Goal: Transaction & Acquisition: Purchase product/service

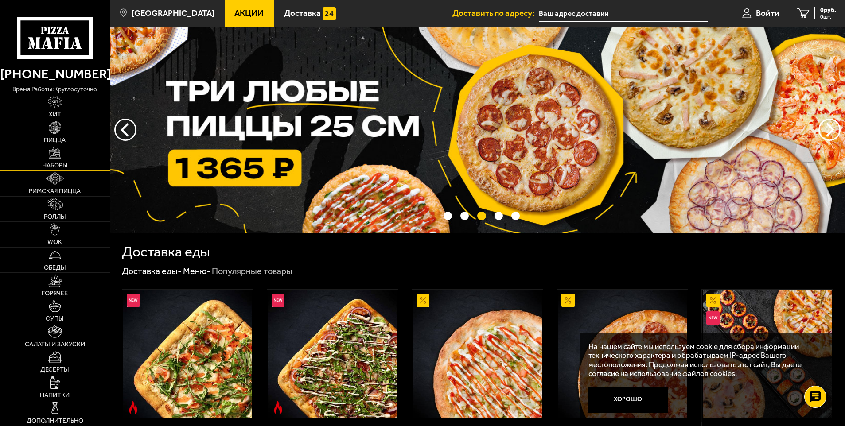
click at [60, 158] on img at bounding box center [55, 153] width 12 height 12
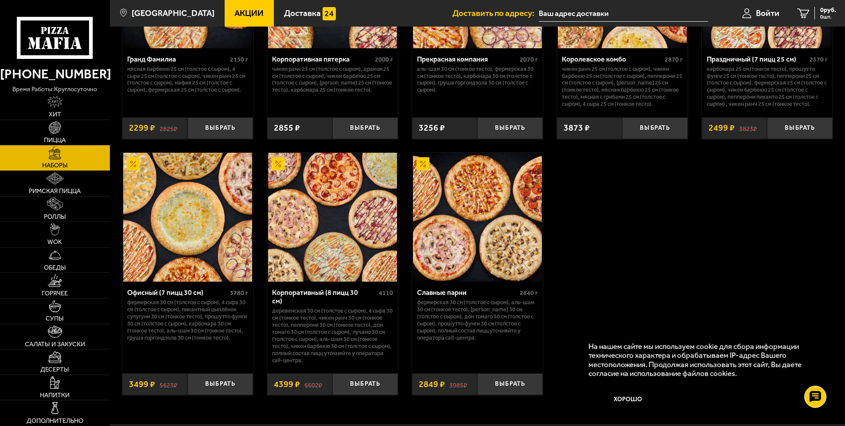
scroll to position [1241, 0]
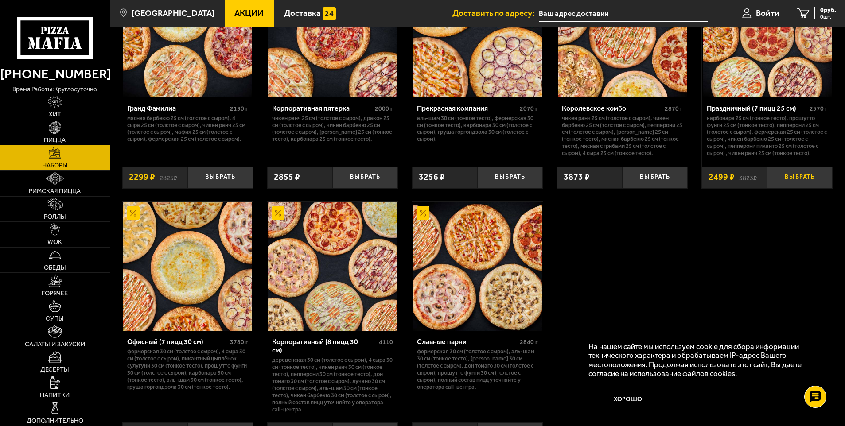
click at [802, 178] on button "Выбрать" at bounding box center [800, 178] width 66 height 22
click at [821, 9] on span "2499 руб." at bounding box center [823, 10] width 27 height 6
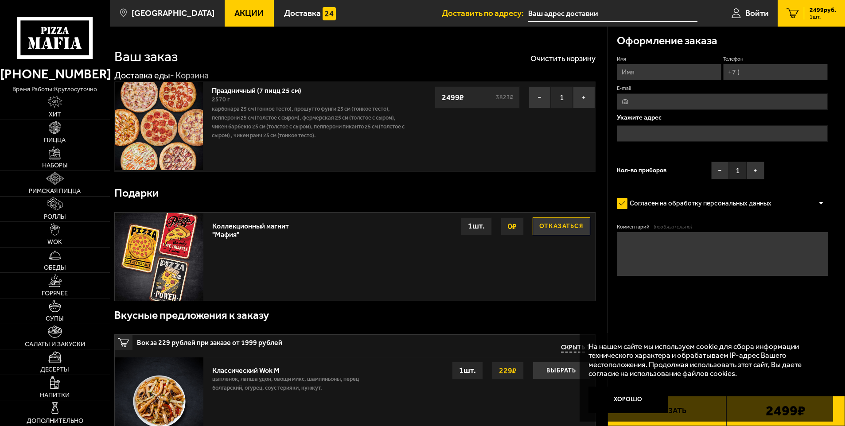
click at [651, 76] on input "Имя" at bounding box center [669, 72] width 105 height 16
type input "[PERSON_NAME]"
click at [758, 72] on input "Телефон" at bounding box center [775, 72] width 105 height 16
type input "[PHONE_NUMBER]"
click at [655, 138] on input "text" at bounding box center [722, 133] width 211 height 16
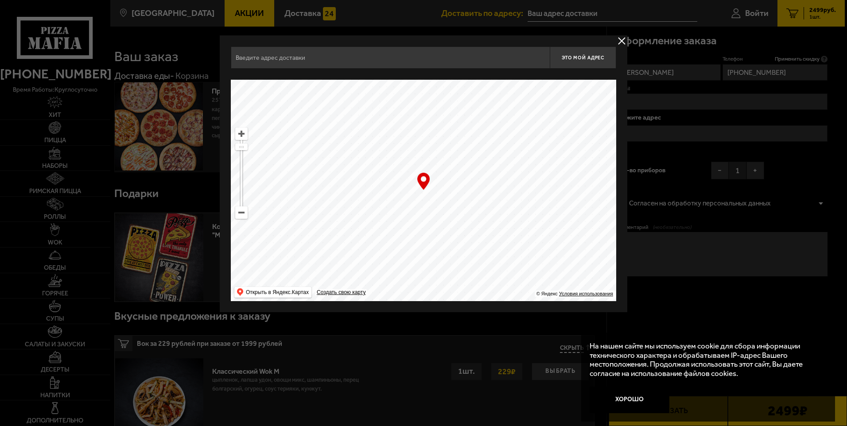
drag, startPoint x: 441, startPoint y: 225, endPoint x: 417, endPoint y: 268, distance: 49.2
click at [418, 268] on ymaps at bounding box center [424, 191] width 386 height 222
drag, startPoint x: 481, startPoint y: 198, endPoint x: 457, endPoint y: 261, distance: 67.7
click at [455, 264] on ymaps at bounding box center [424, 191] width 386 height 222
type input "[STREET_ADDRESS]"
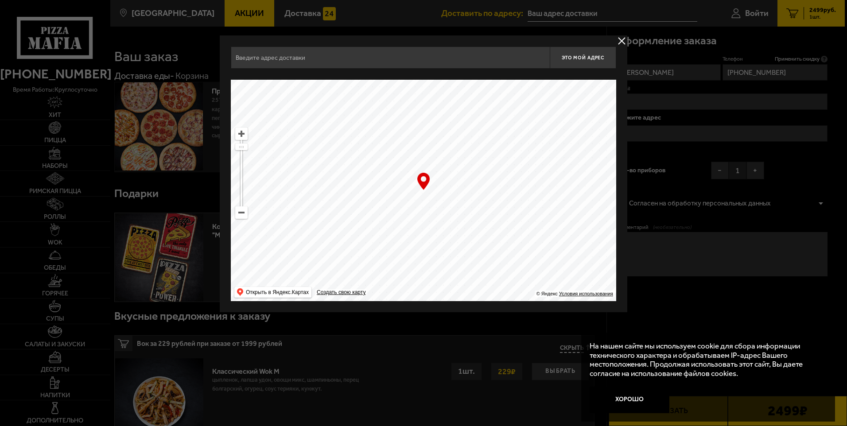
type input "[STREET_ADDRESS]"
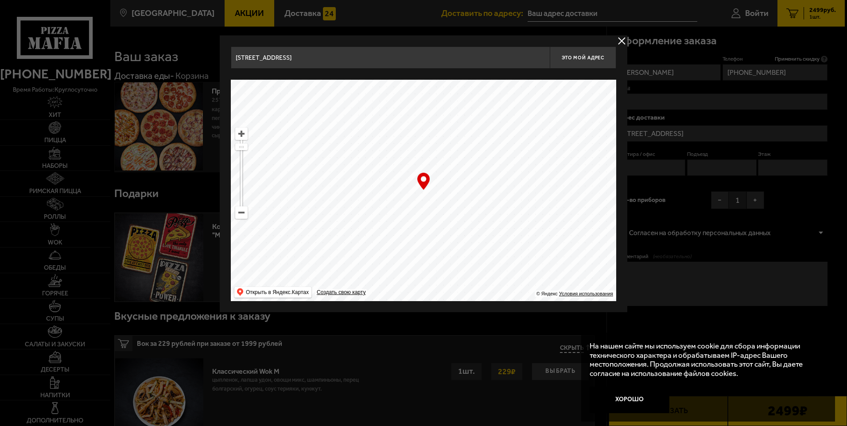
drag, startPoint x: 494, startPoint y: 134, endPoint x: 478, endPoint y: 275, distance: 141.4
click at [478, 274] on ymaps at bounding box center [424, 191] width 386 height 222
drag, startPoint x: 471, startPoint y: 175, endPoint x: 464, endPoint y: 251, distance: 75.7
click at [464, 251] on ymaps at bounding box center [424, 191] width 386 height 222
drag, startPoint x: 506, startPoint y: 116, endPoint x: 459, endPoint y: 238, distance: 131.2
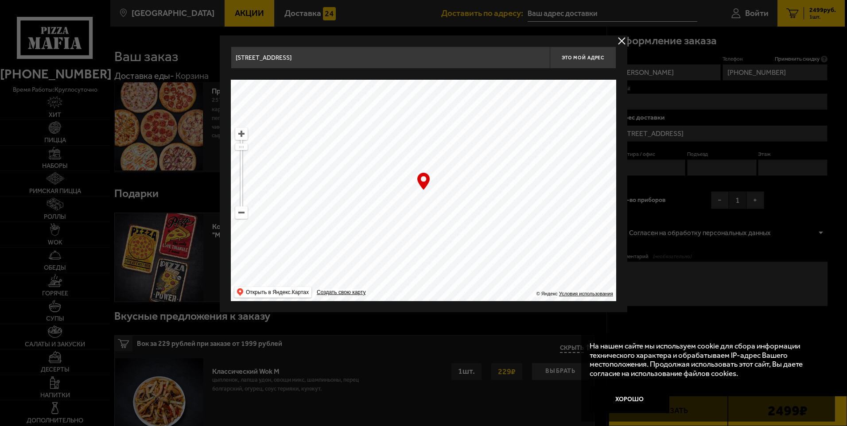
click at [459, 238] on ymaps at bounding box center [424, 191] width 386 height 222
type input "[STREET_ADDRESS]"
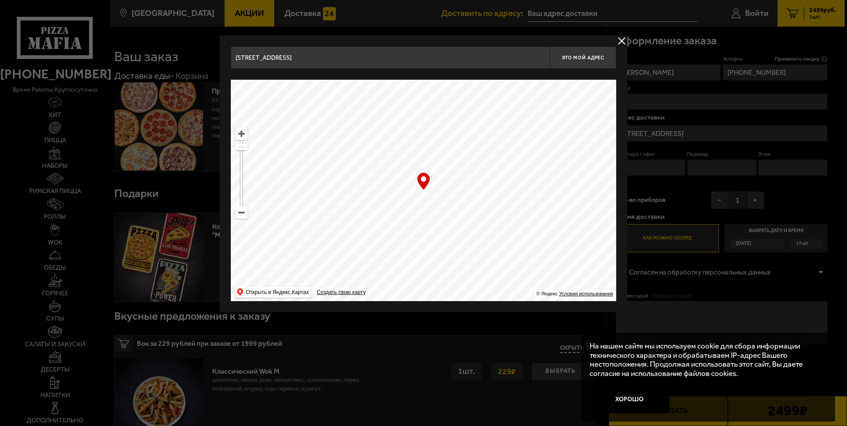
type input "[STREET_ADDRESS]"
click at [241, 217] on ymaps at bounding box center [242, 213] width 12 height 12
drag, startPoint x: 471, startPoint y: 140, endPoint x: 446, endPoint y: 257, distance: 119.2
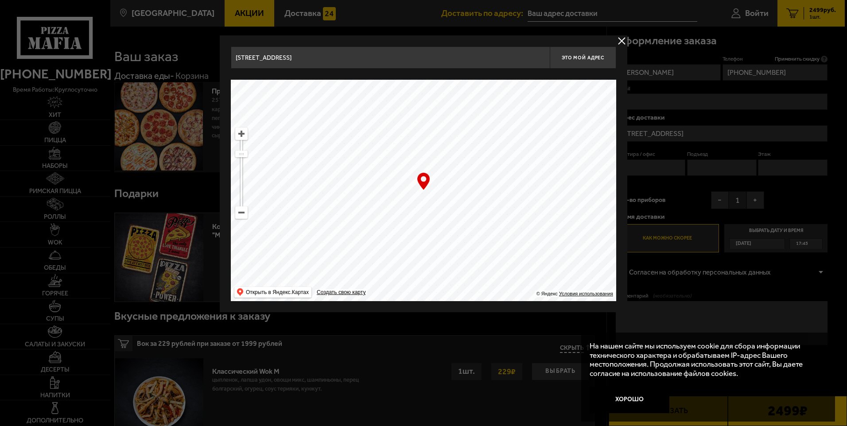
click at [455, 268] on ymaps at bounding box center [424, 191] width 386 height 222
drag, startPoint x: 457, startPoint y: 165, endPoint x: 526, endPoint y: 263, distance: 119.4
click at [561, 285] on ymaps at bounding box center [424, 191] width 386 height 222
drag, startPoint x: 475, startPoint y: 206, endPoint x: 446, endPoint y: 278, distance: 77.6
click at [453, 282] on ymaps at bounding box center [424, 191] width 386 height 222
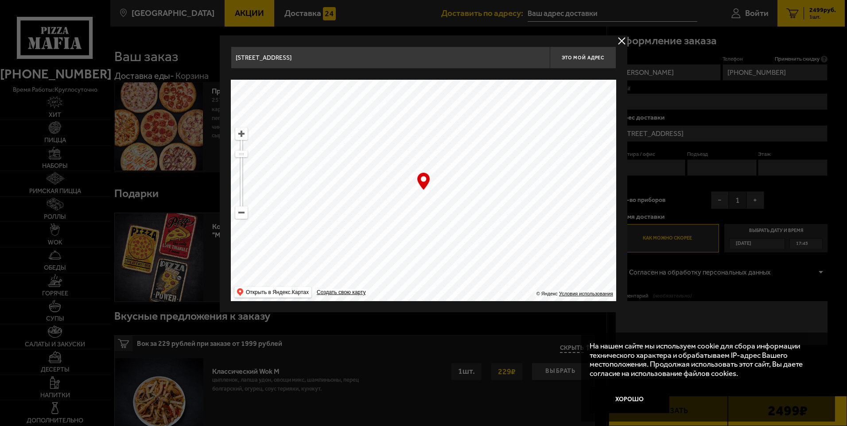
type input "[STREET_ADDRESS]"
drag, startPoint x: 489, startPoint y: 220, endPoint x: 478, endPoint y: 234, distance: 17.7
click at [505, 249] on ymaps at bounding box center [424, 191] width 386 height 222
drag, startPoint x: 453, startPoint y: 237, endPoint x: 428, endPoint y: 265, distance: 37.7
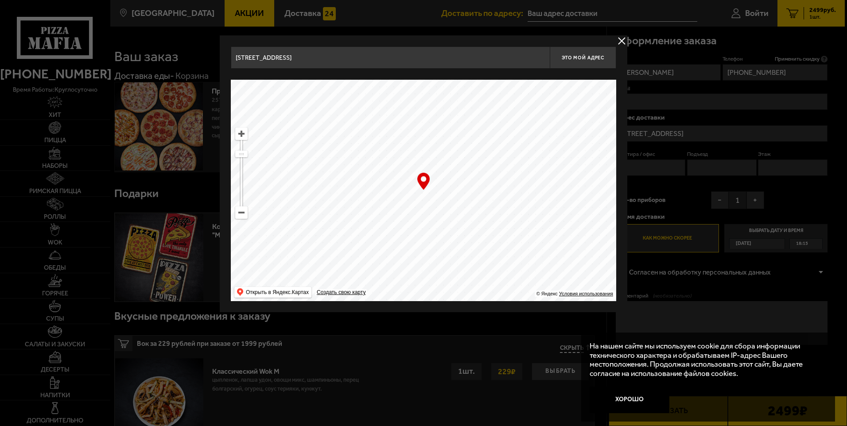
click at [428, 265] on ymaps at bounding box center [424, 191] width 386 height 222
drag, startPoint x: 514, startPoint y: 156, endPoint x: 352, endPoint y: 238, distance: 181.7
click at [347, 241] on ymaps at bounding box center [424, 191] width 386 height 222
drag, startPoint x: 425, startPoint y: 179, endPoint x: 425, endPoint y: 208, distance: 29.7
click at [425, 208] on ymaps at bounding box center [424, 191] width 386 height 222
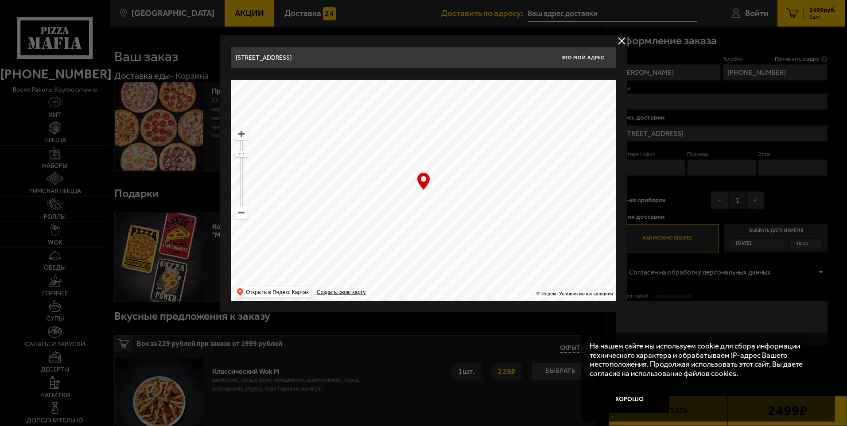
click at [241, 136] on ymaps at bounding box center [242, 134] width 12 height 12
drag, startPoint x: 534, startPoint y: 148, endPoint x: 500, endPoint y: 250, distance: 107.5
click at [502, 251] on ymaps at bounding box center [424, 191] width 386 height 222
type input "[GEOGRAPHIC_DATA][STREET_ADDRESS]"
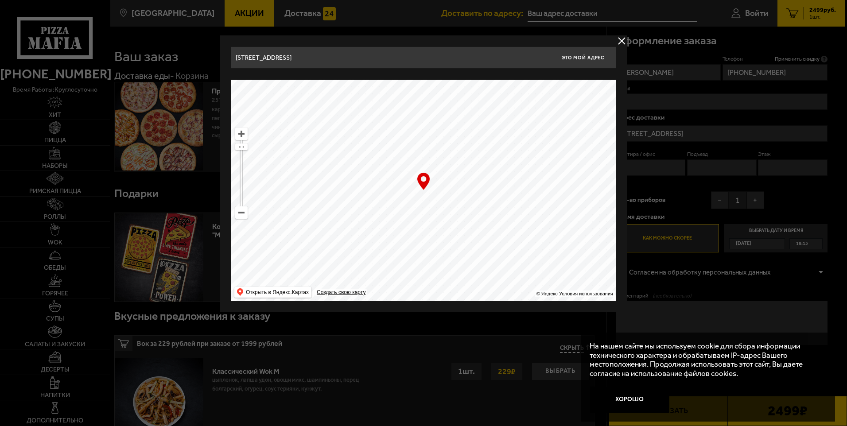
type input "[GEOGRAPHIC_DATA][STREET_ADDRESS]"
drag, startPoint x: 460, startPoint y: 172, endPoint x: 454, endPoint y: 175, distance: 6.8
click at [454, 175] on ymaps at bounding box center [424, 191] width 386 height 222
click at [239, 133] on ymaps at bounding box center [242, 134] width 12 height 12
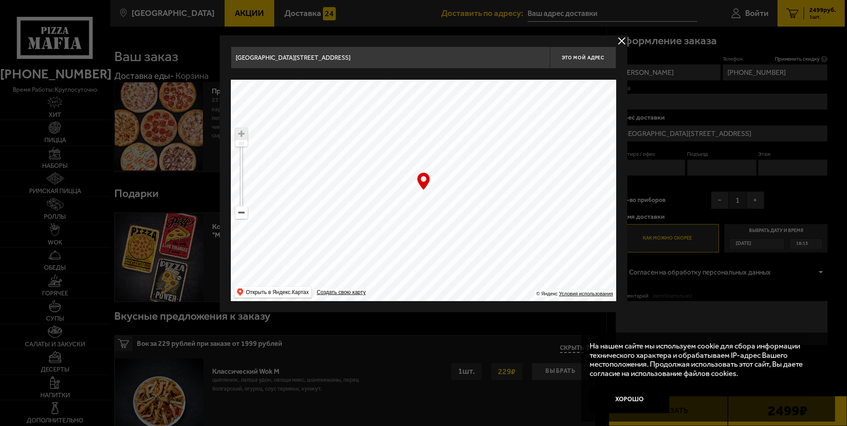
drag, startPoint x: 485, startPoint y: 224, endPoint x: 493, endPoint y: 211, distance: 15.1
click at [493, 211] on ymaps at bounding box center [424, 191] width 386 height 222
click at [592, 63] on button "Это мой адрес" at bounding box center [583, 58] width 66 height 22
type input "[GEOGRAPHIC_DATA][STREET_ADDRESS]"
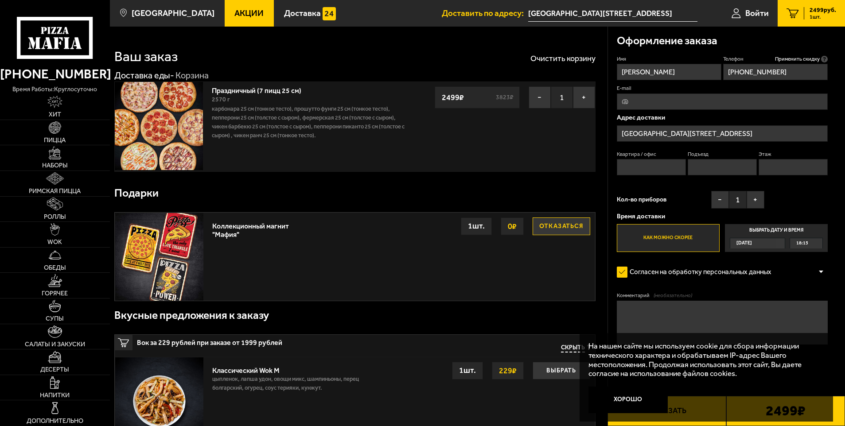
click at [668, 319] on textarea "Комментарий (необязательно)" at bounding box center [722, 323] width 211 height 44
type textarea "по приезду позвонить"
click at [725, 197] on button "−" at bounding box center [720, 200] width 18 height 18
click at [757, 201] on button "+" at bounding box center [756, 200] width 18 height 18
click at [611, 400] on button "Хорошо" at bounding box center [627, 400] width 79 height 27
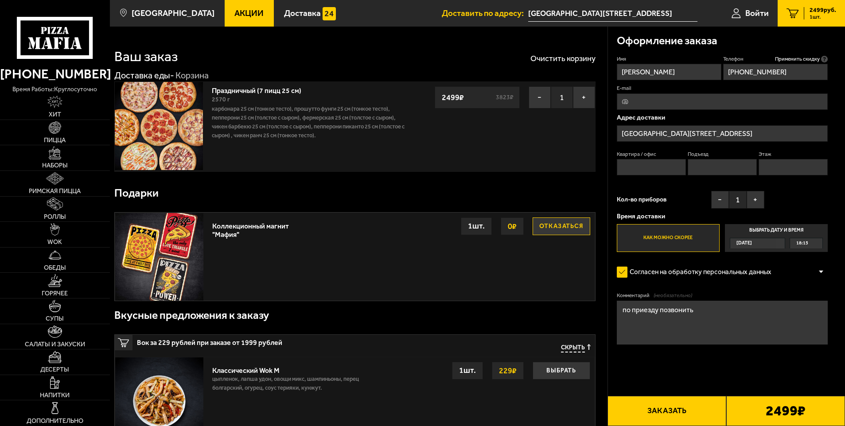
click at [675, 417] on button "Заказать" at bounding box center [667, 411] width 119 height 30
click at [660, 165] on input "Квартира / офис" at bounding box center [652, 167] width 70 height 16
type input "1"
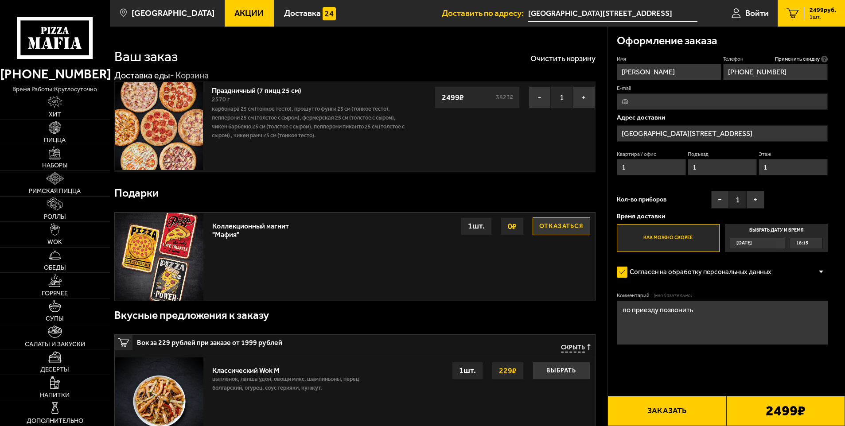
click at [713, 319] on textarea "по приезду позвонить" at bounding box center [722, 323] width 211 height 44
type textarea "по приезду позвонить, евроавто"
click at [679, 409] on button "Заказать" at bounding box center [667, 411] width 119 height 30
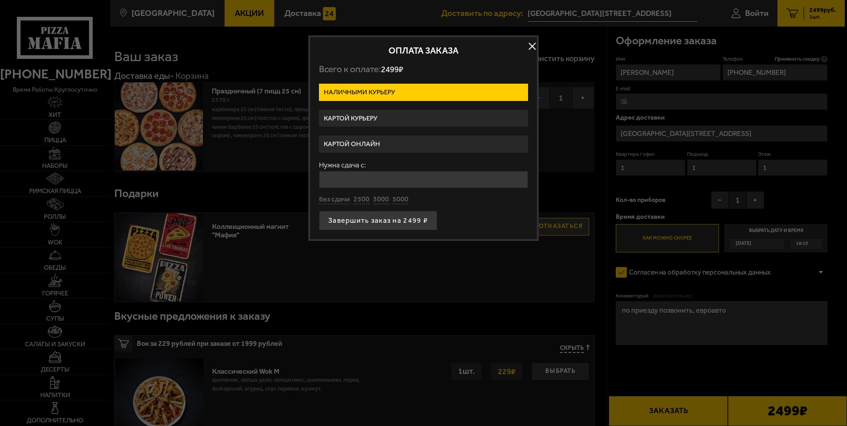
click at [379, 142] on label "Картой онлайн" at bounding box center [423, 144] width 209 height 17
click at [0, 0] on input "Картой онлайн" at bounding box center [0, 0] width 0 height 0
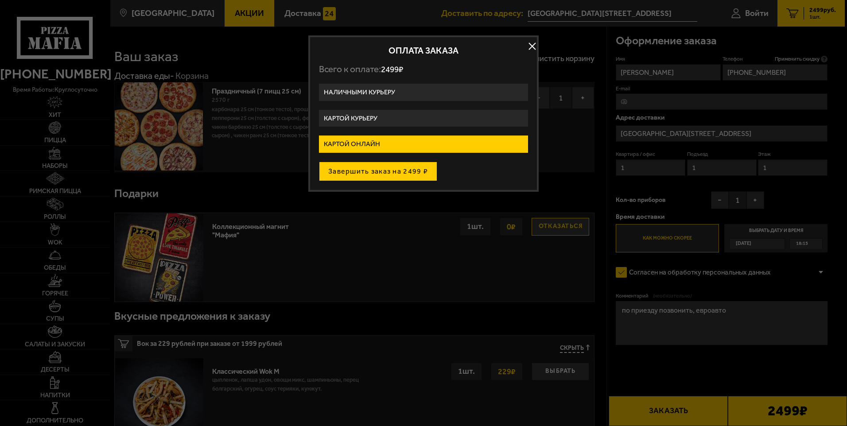
click at [401, 164] on button "Завершить заказ на 2499 ₽" at bounding box center [378, 171] width 118 height 19
